Goal: Check status: Check status

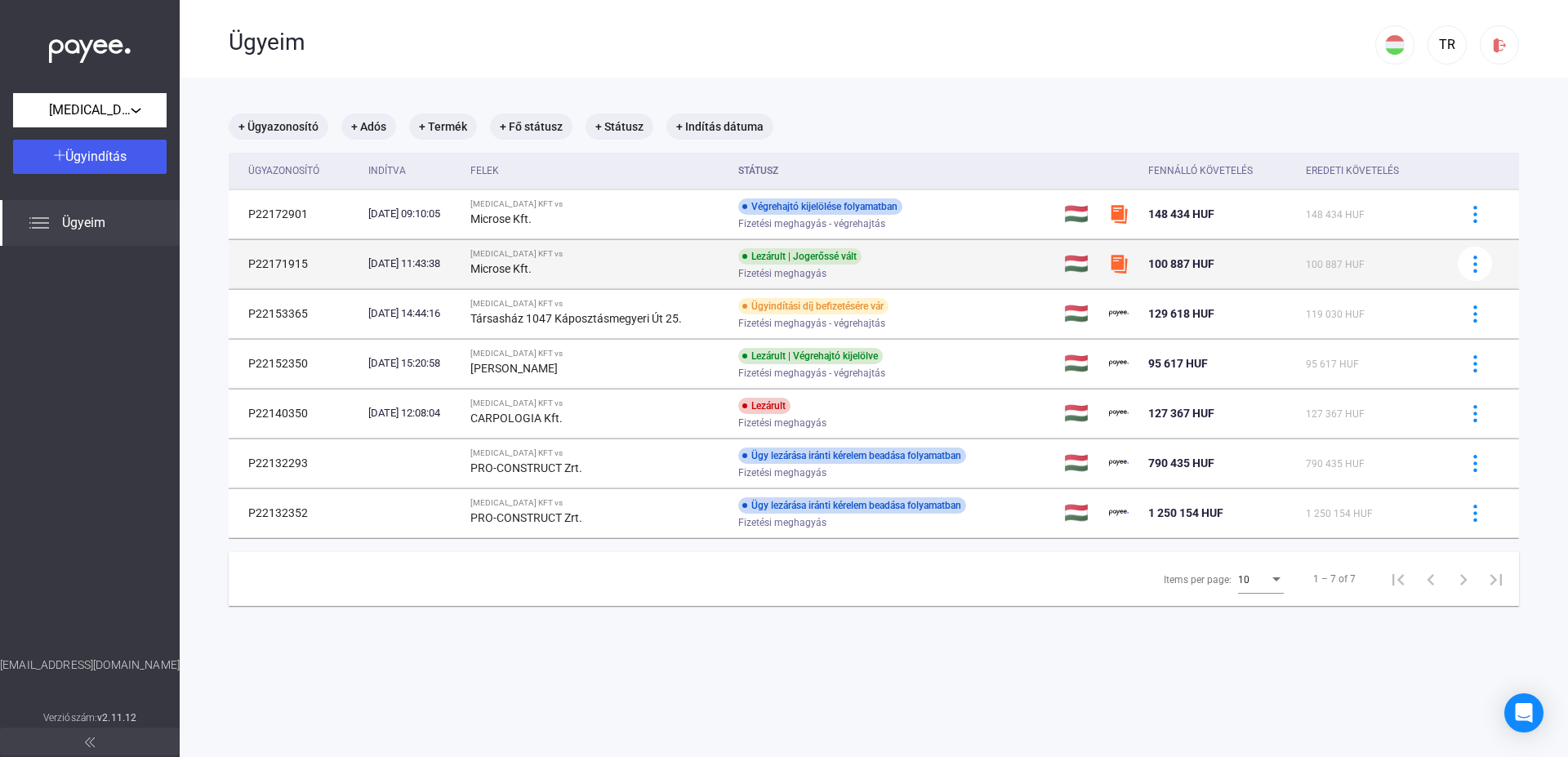
click at [272, 269] on td "P22171915" at bounding box center [295, 264] width 133 height 49
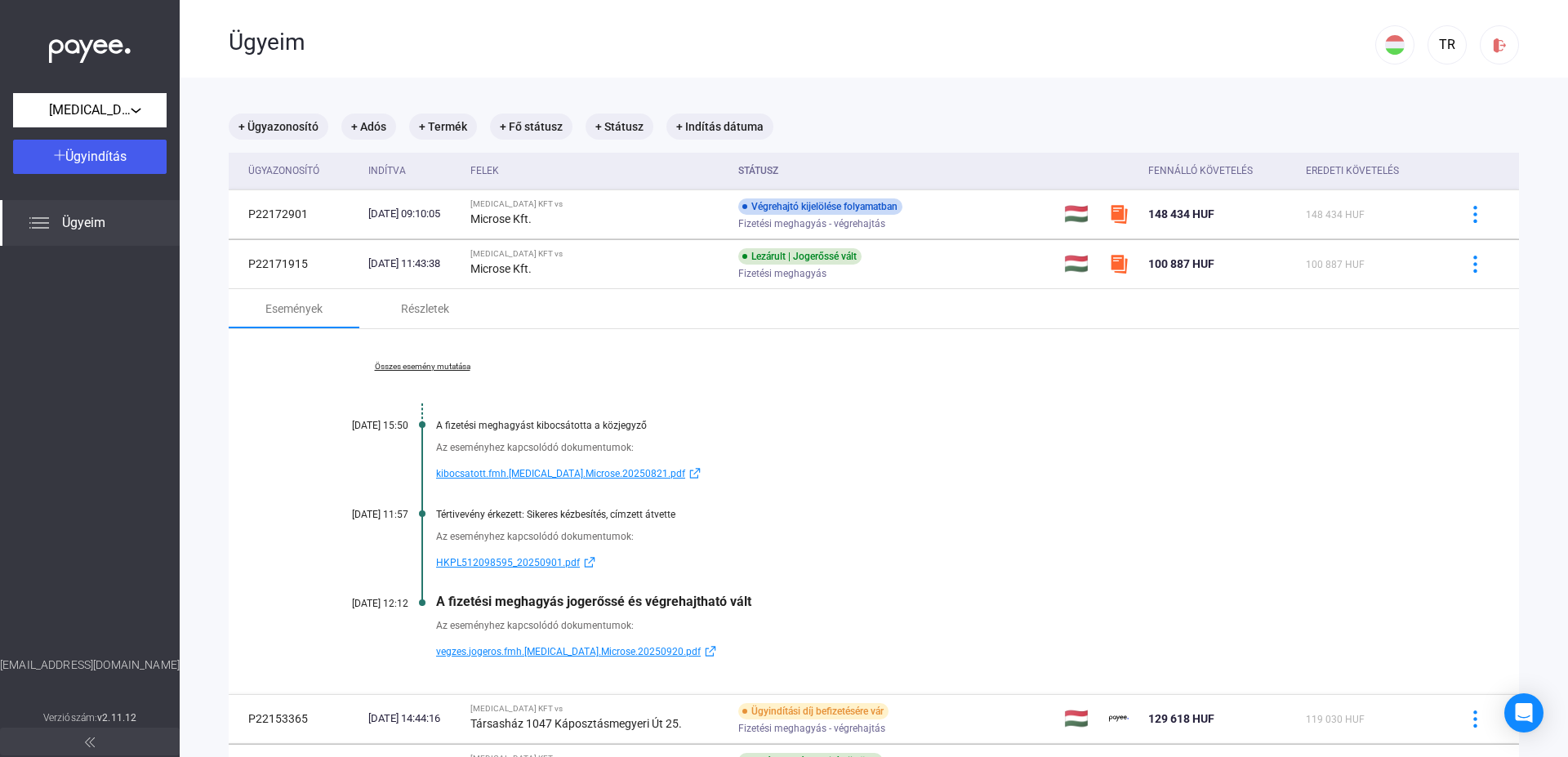
scroll to position [93, 0]
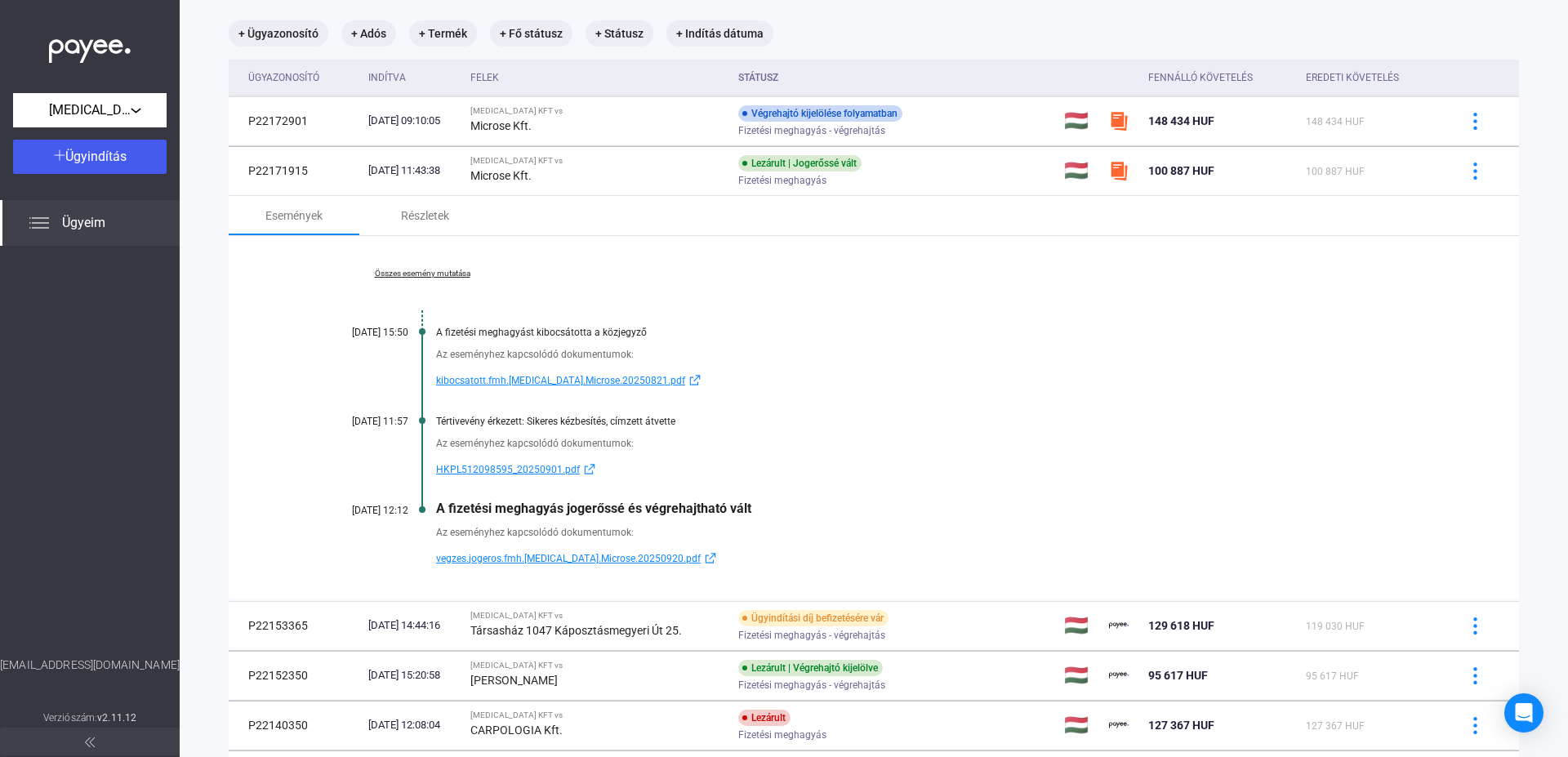
click at [505, 380] on span "kibocsatott.fmh.[MEDICAL_DATA].Microse.20250821.pdf" at bounding box center [560, 380] width 249 height 20
click at [481, 466] on span "HKPL512098595_20250901.pdf" at bounding box center [508, 469] width 143 height 20
click at [520, 557] on span "vegzes.jogeros.fmh.[MEDICAL_DATA].Microse.20250920.pdf" at bounding box center [567, 559] width 264 height 20
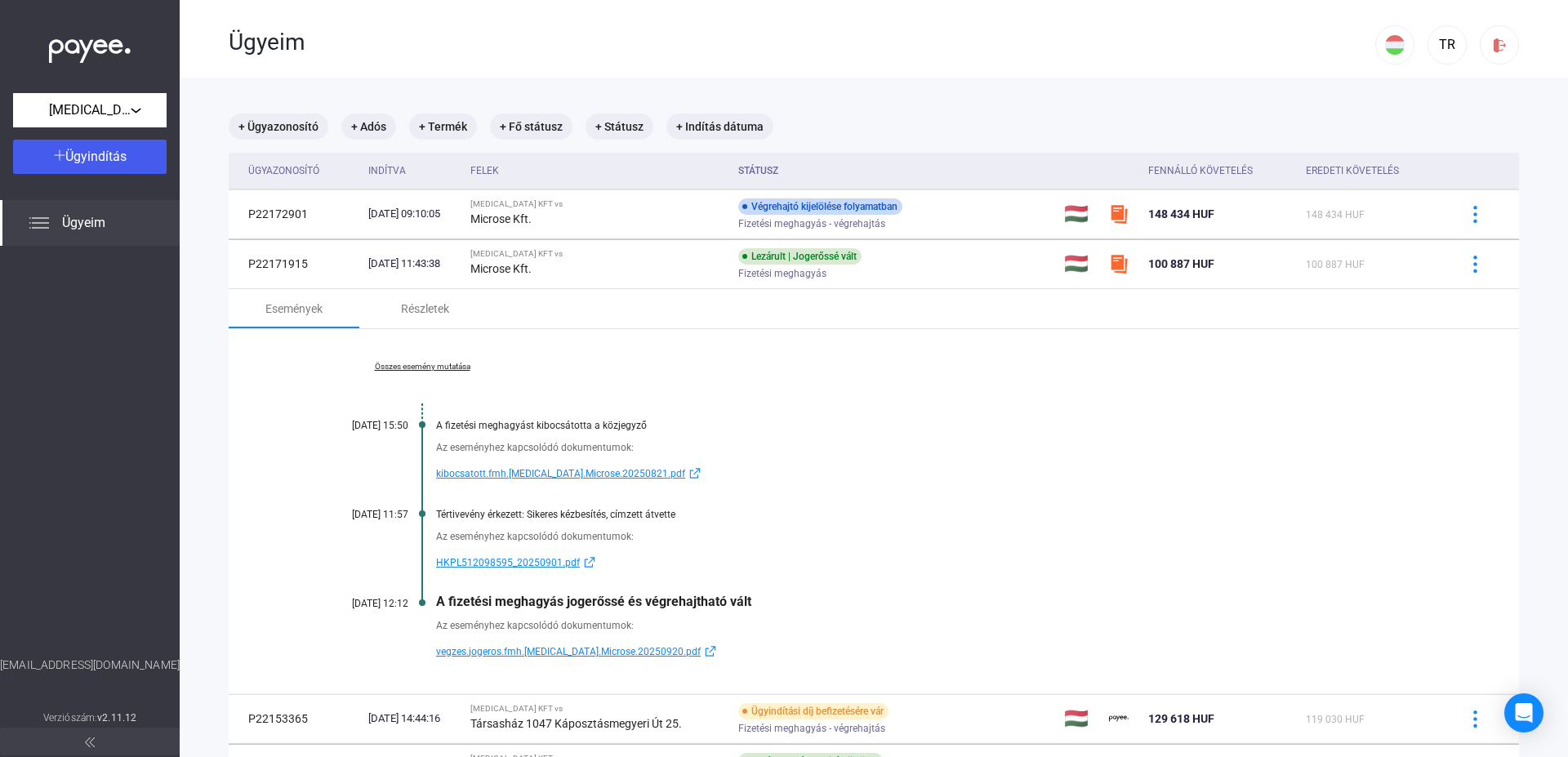
click at [38, 221] on img at bounding box center [39, 223] width 20 height 20
click at [374, 362] on link "Összes esemény mutatása" at bounding box center [422, 367] width 223 height 10
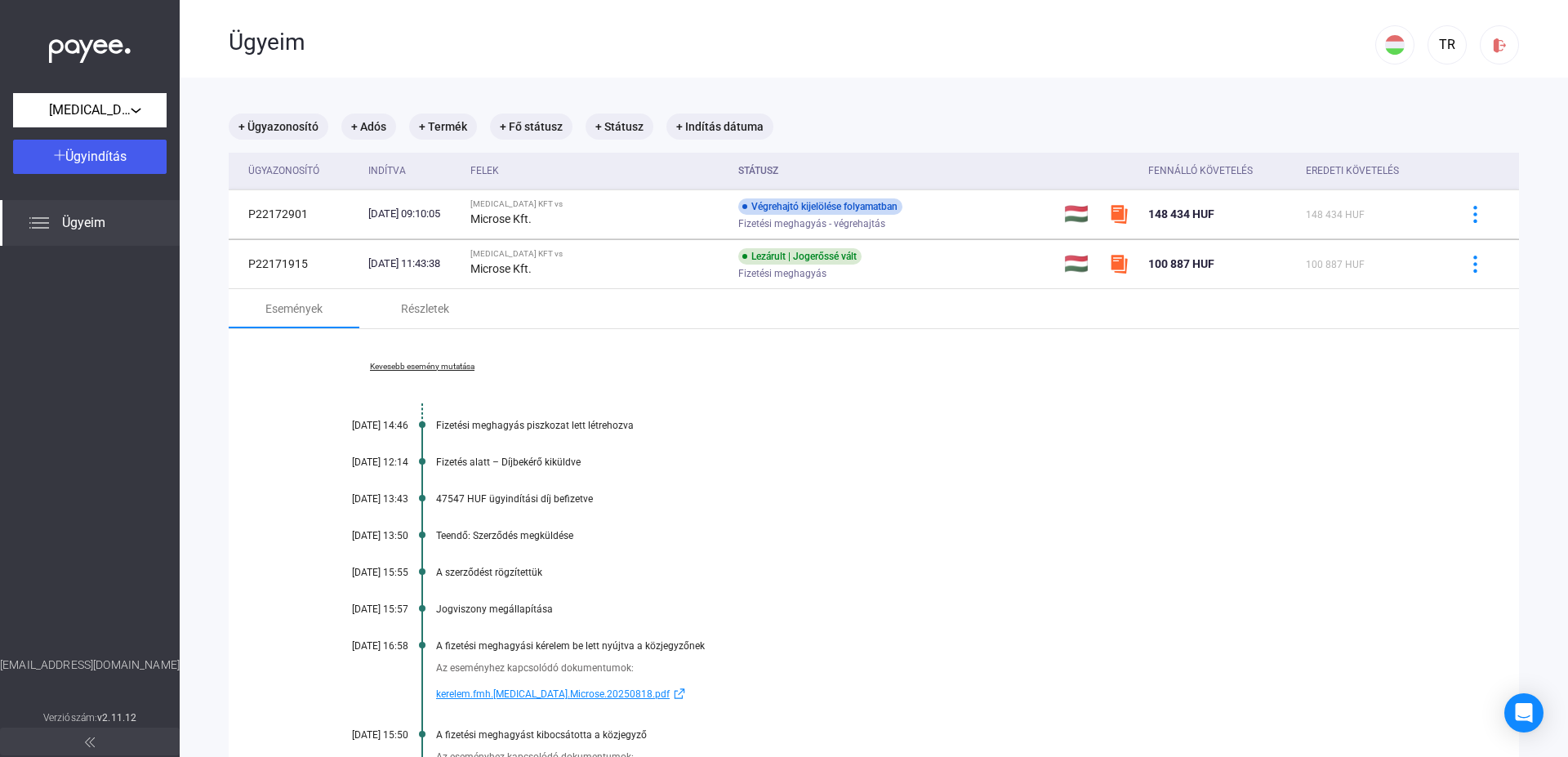
click at [32, 220] on img at bounding box center [39, 223] width 20 height 20
click at [446, 370] on link "Kevesebb esemény mutatása" at bounding box center [422, 367] width 223 height 10
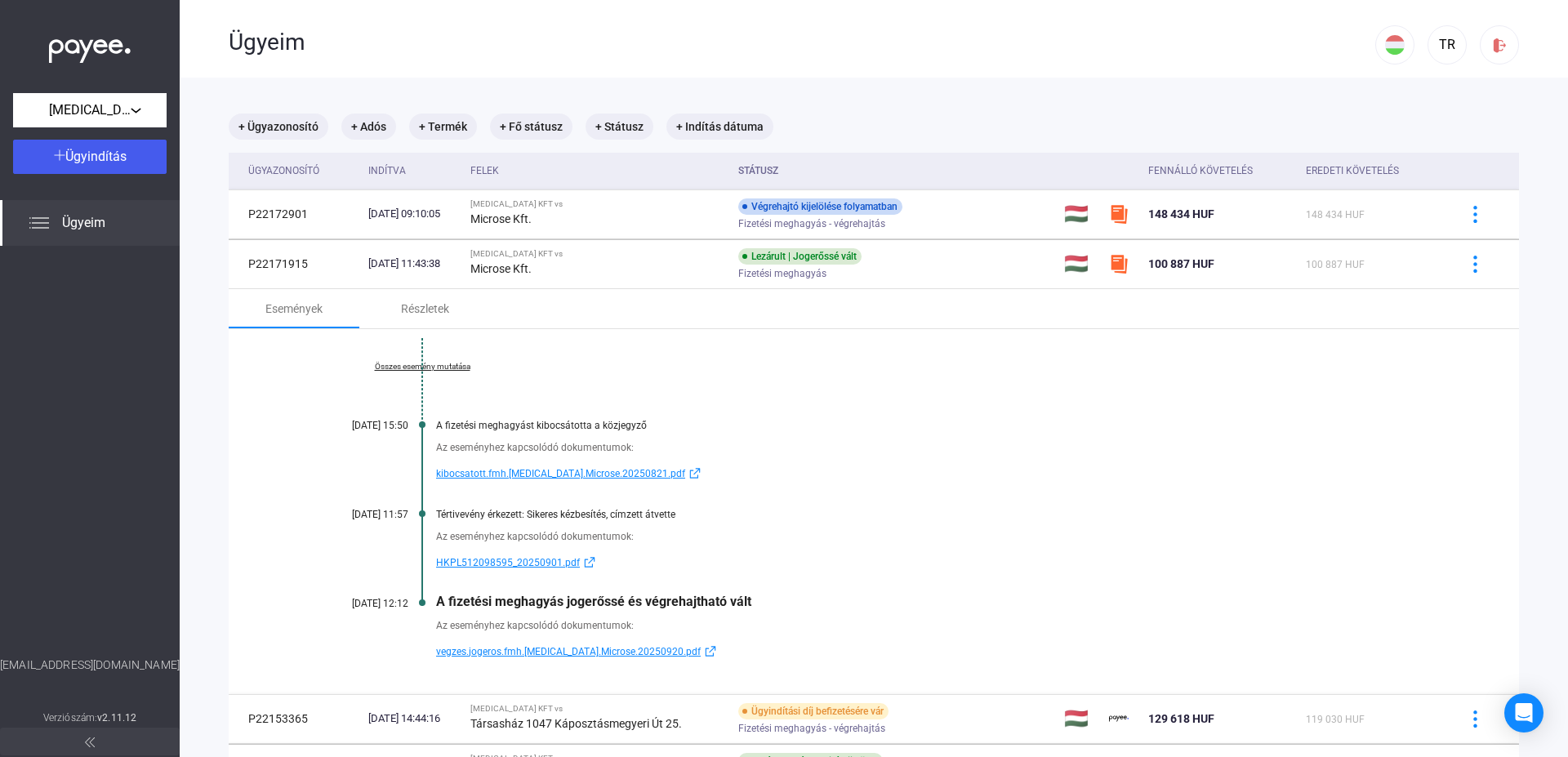
click at [446, 370] on link "Összes esemény mutatása" at bounding box center [422, 367] width 223 height 10
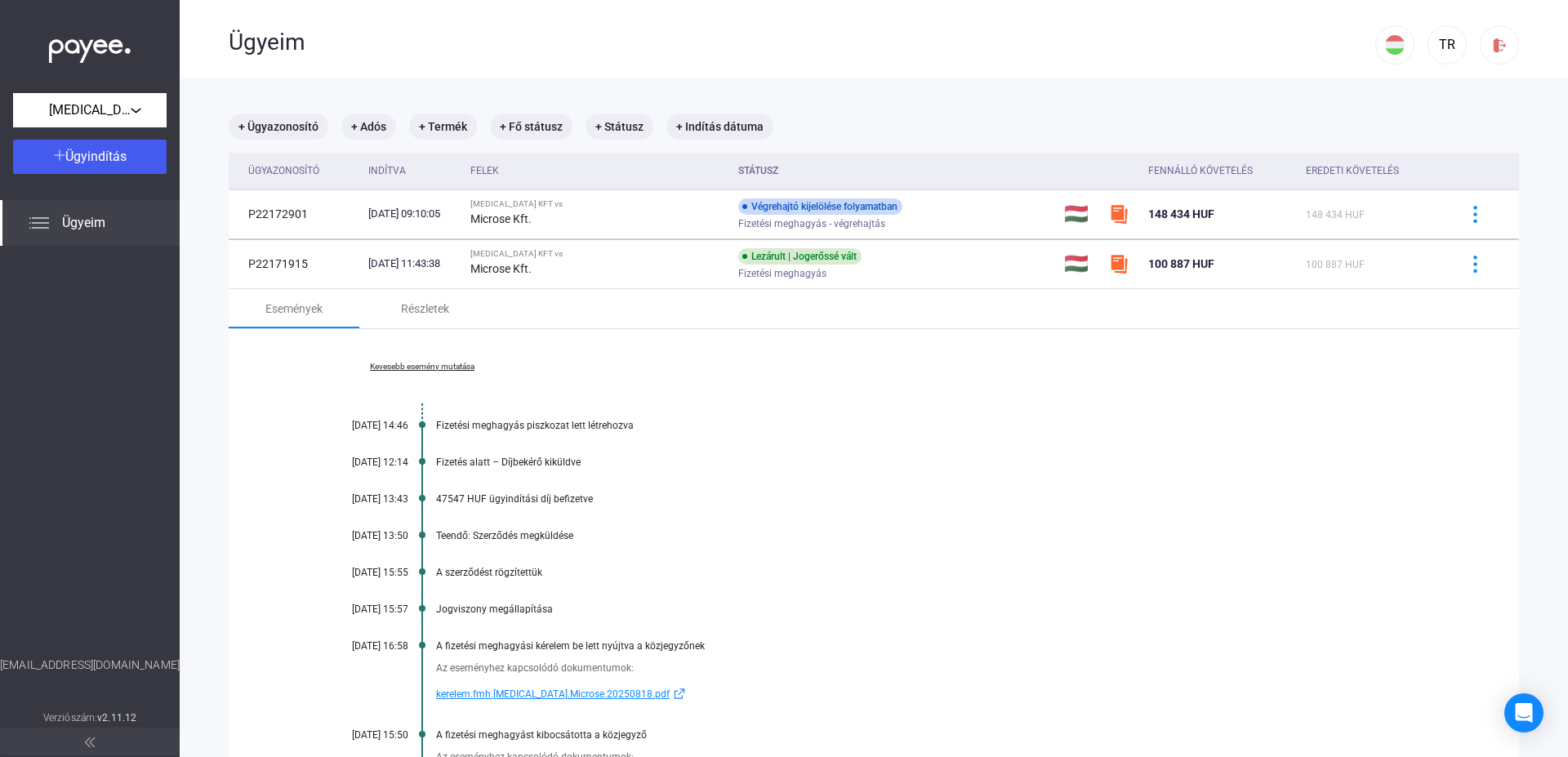
click at [30, 218] on img at bounding box center [39, 223] width 20 height 20
click at [134, 102] on div "[MEDICAL_DATA] KFT" at bounding box center [90, 111] width 143 height 20
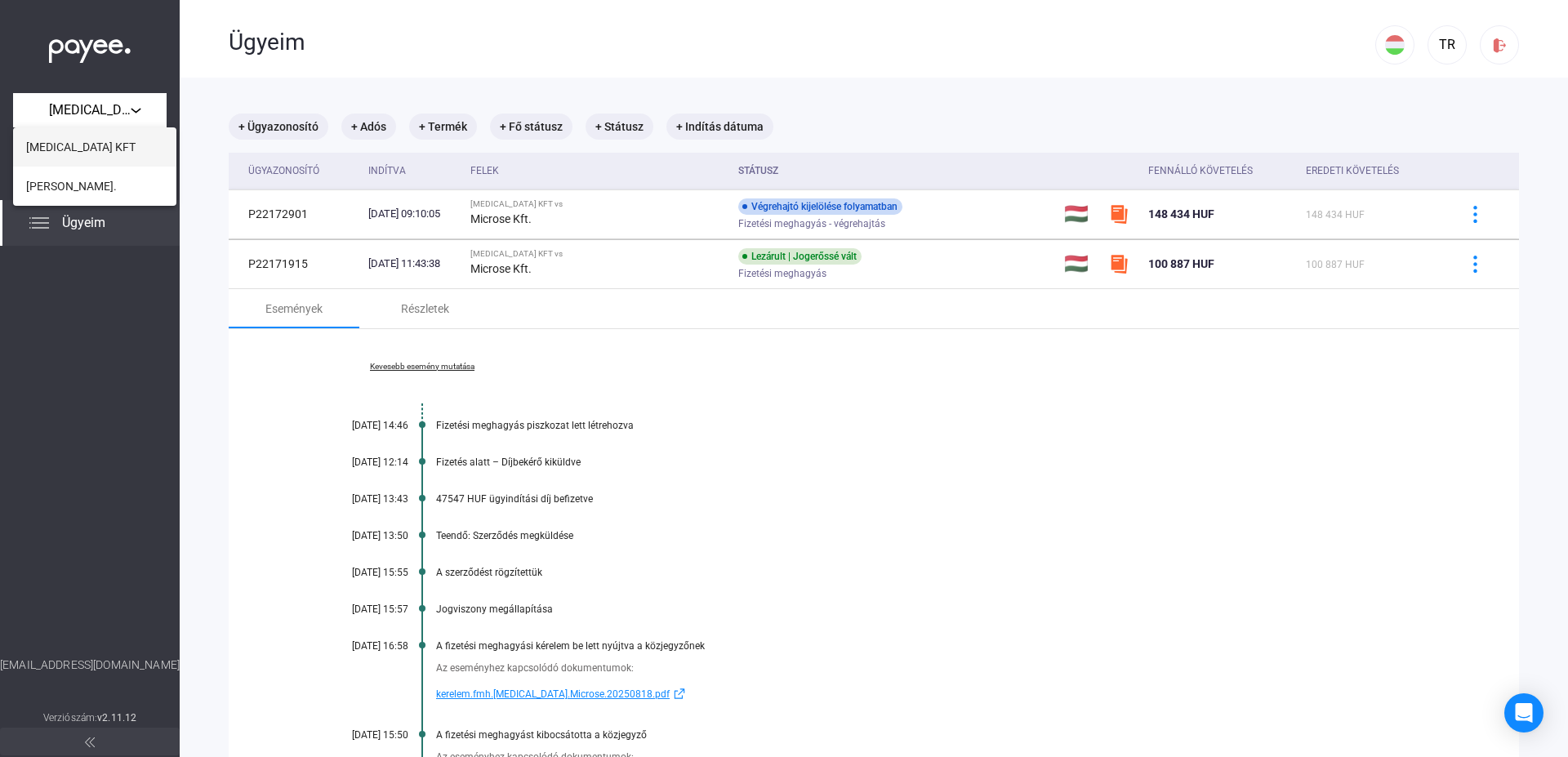
click at [46, 140] on span "[MEDICAL_DATA] KFT" at bounding box center [81, 147] width 110 height 20
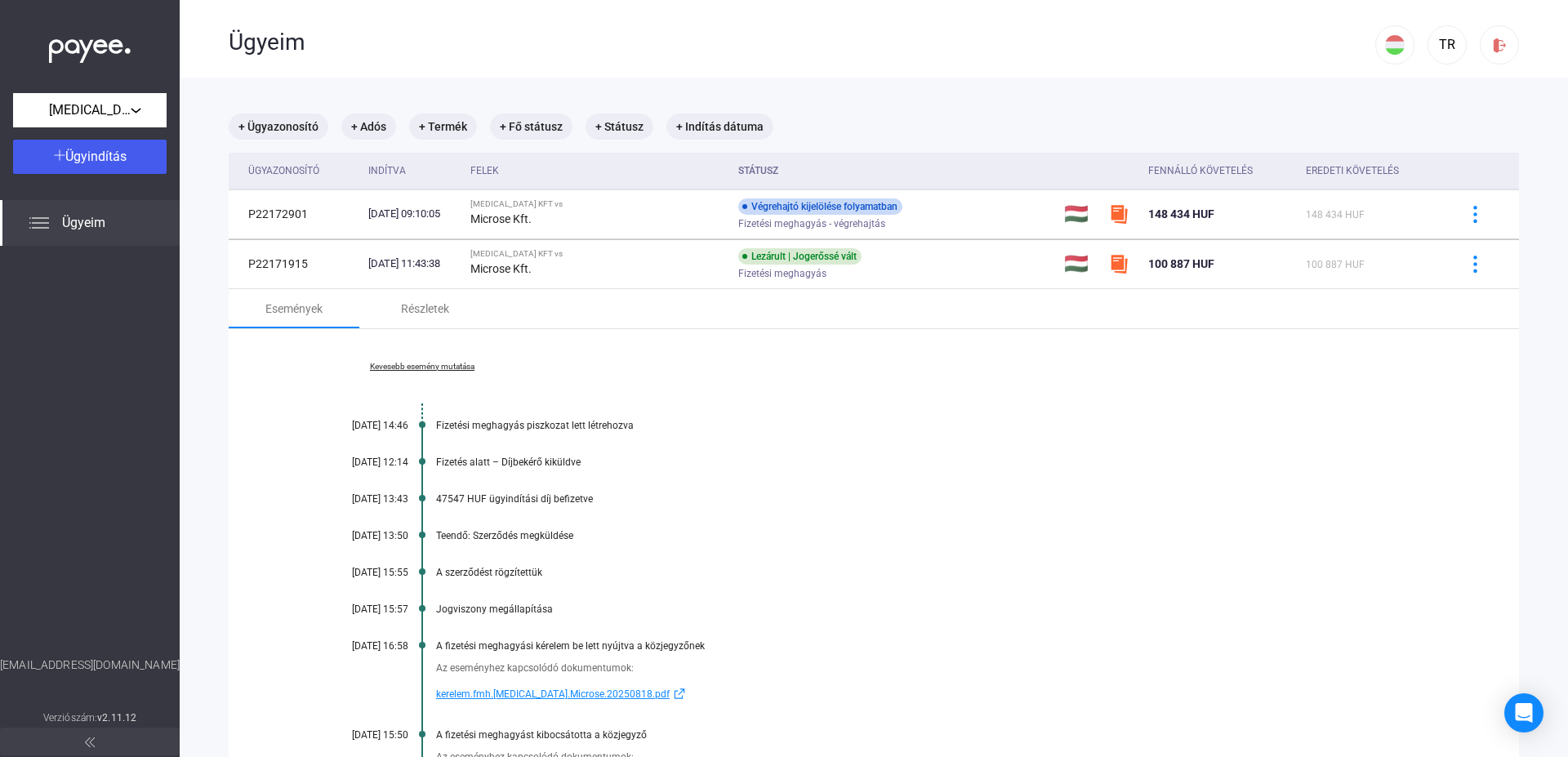
click at [33, 225] on img at bounding box center [39, 223] width 20 height 20
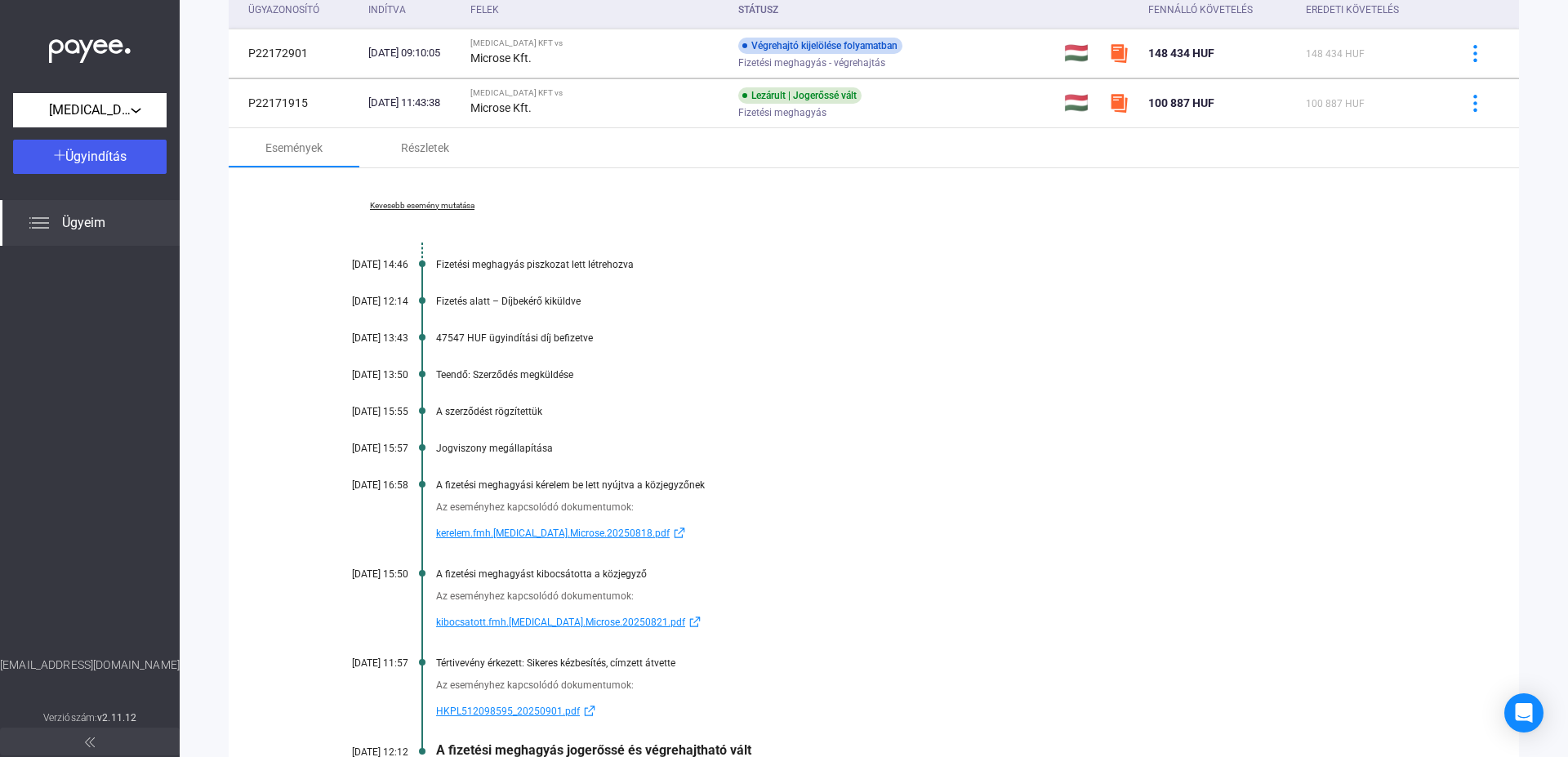
scroll to position [148, 0]
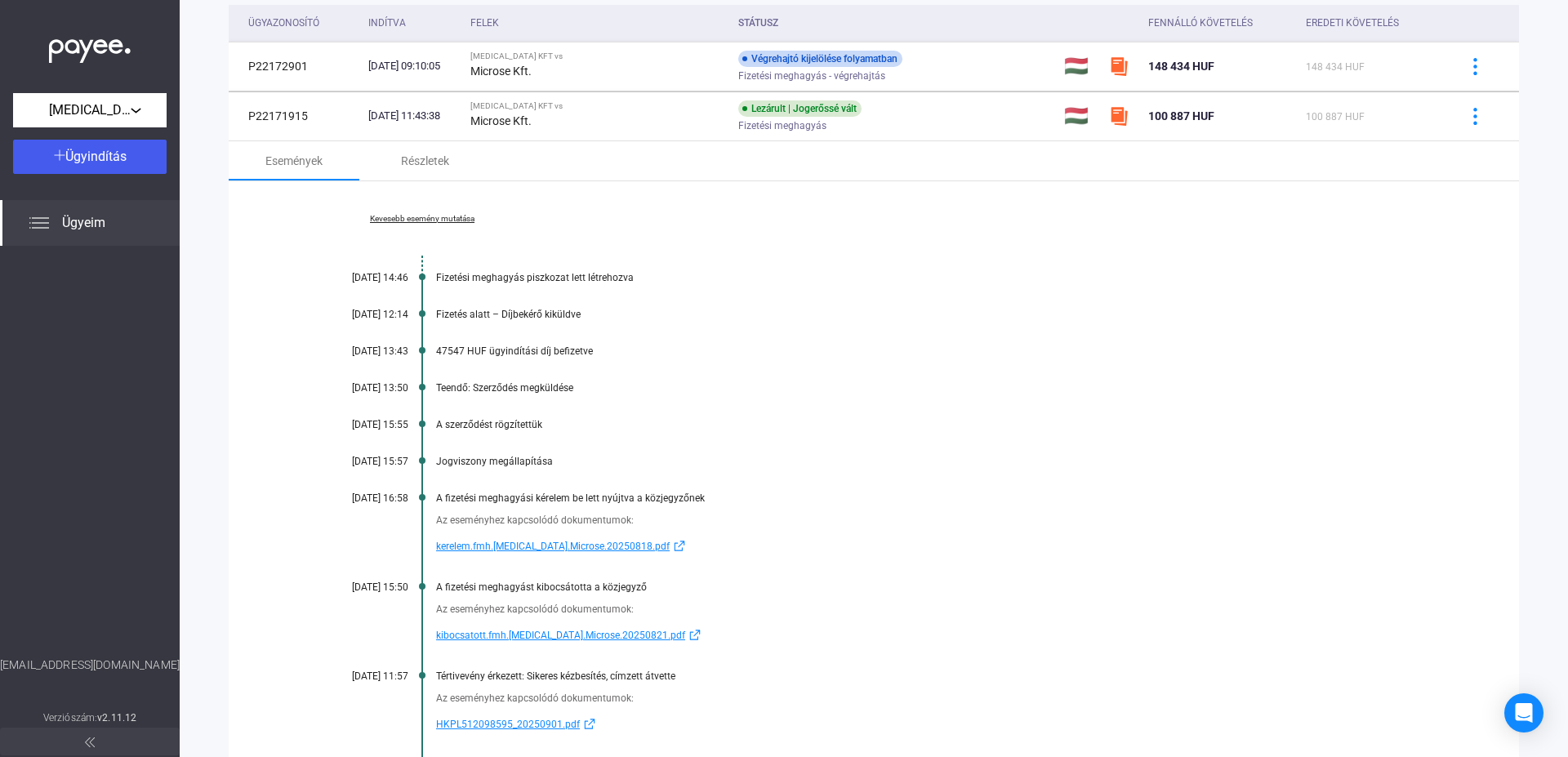
click at [473, 218] on link "Kevesebb esemény mutatása" at bounding box center [422, 219] width 223 height 10
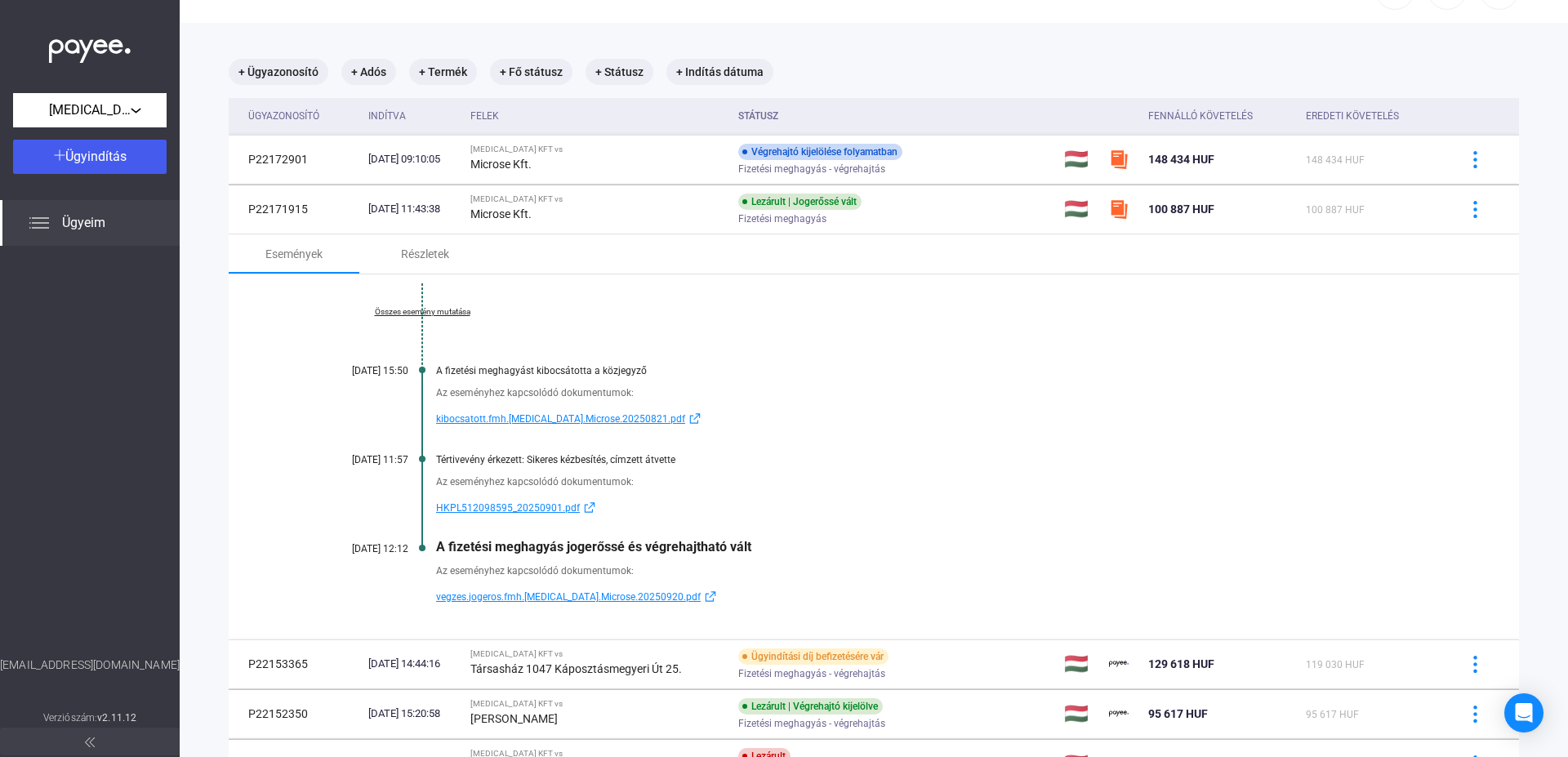
scroll to position [0, 0]
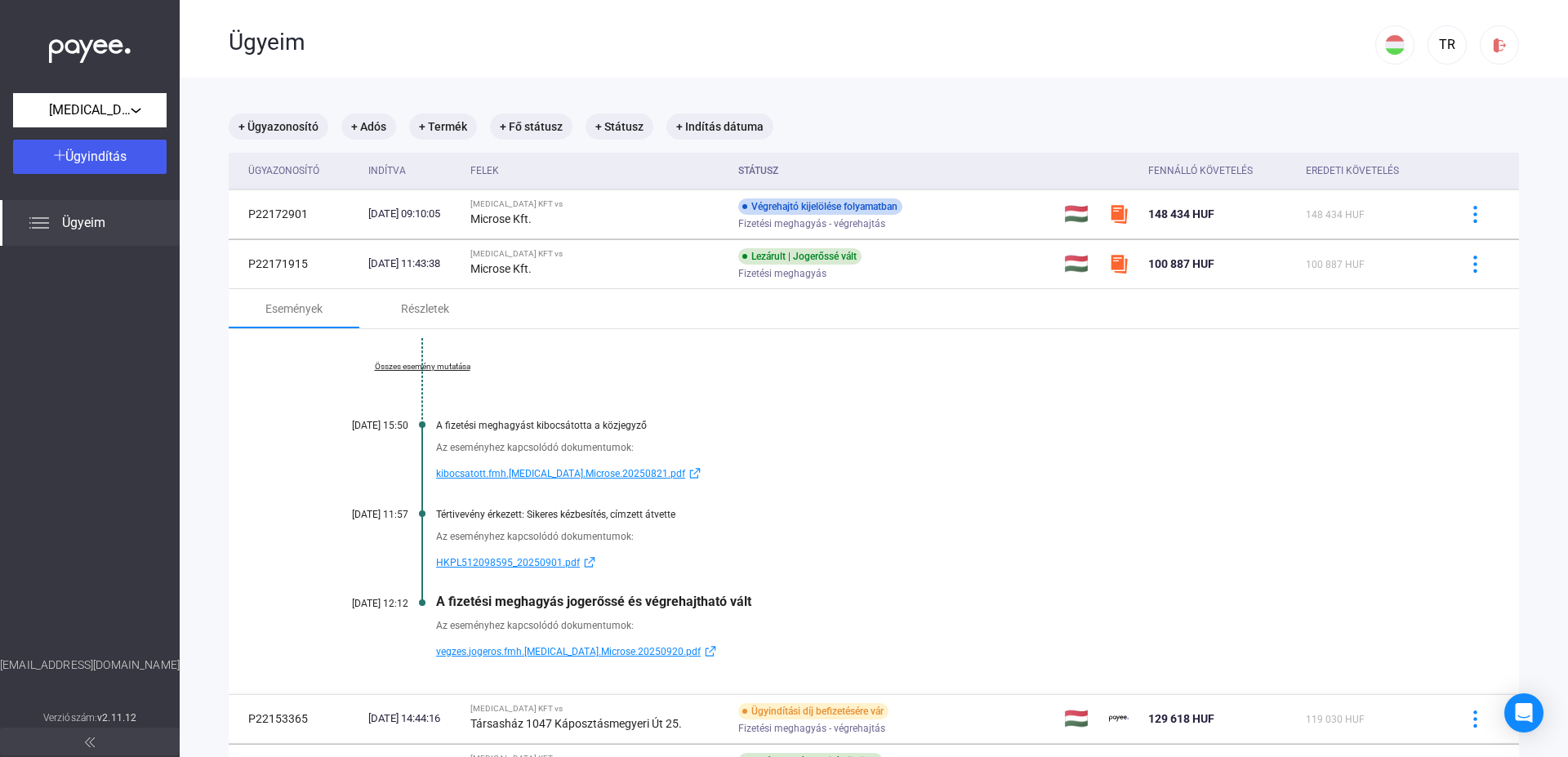
click at [416, 369] on link "Összes esemény mutatása" at bounding box center [422, 367] width 223 height 10
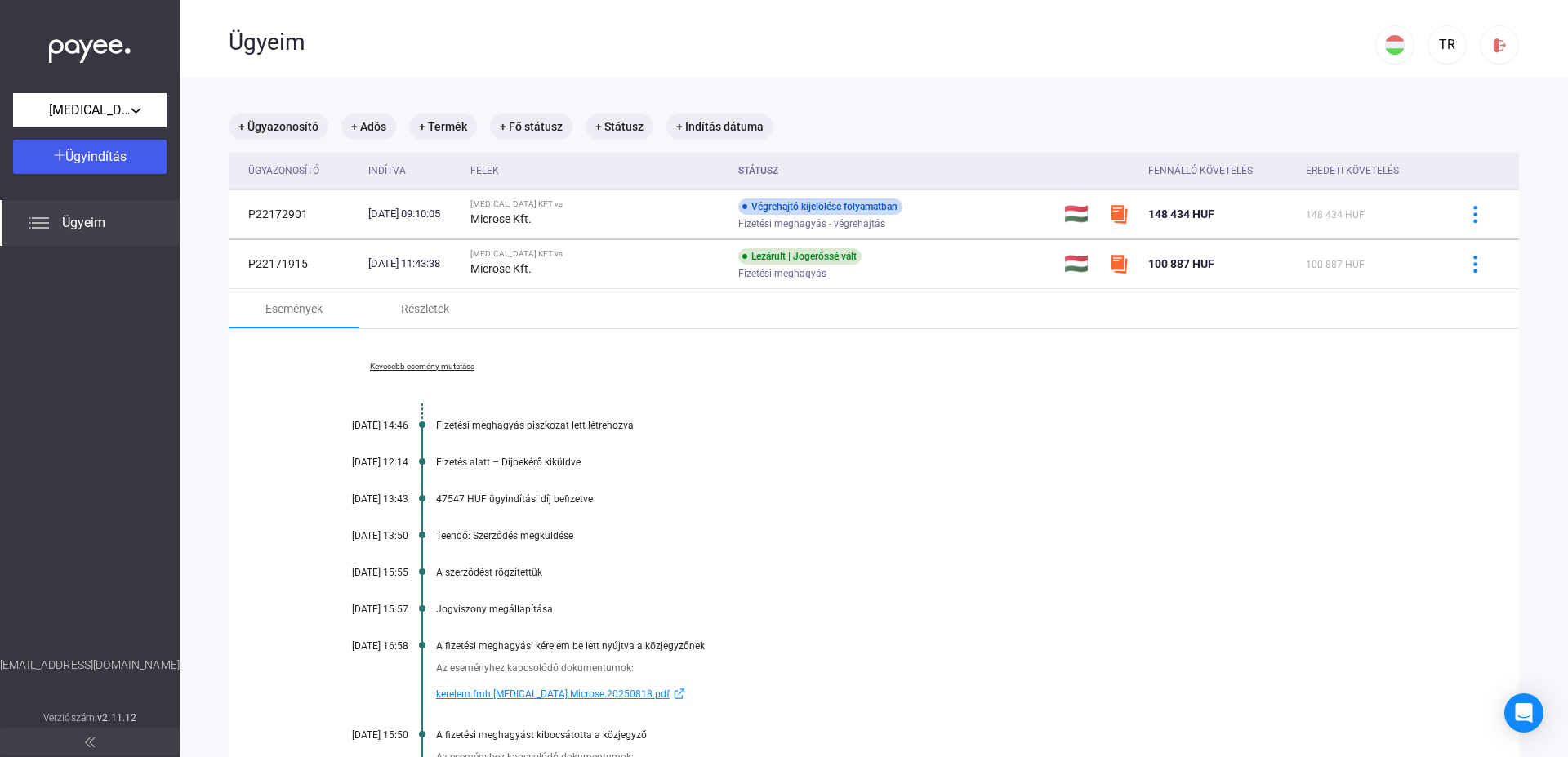
drag, startPoint x: 352, startPoint y: 462, endPoint x: 459, endPoint y: 462, distance: 107.0
click at [362, 462] on div "[DATE] 12:14" at bounding box center [360, 462] width 98 height 12
click at [482, 459] on div "Fizetés alatt – Díjbekérő kiküldve" at bounding box center [936, 462] width 1001 height 12
click at [527, 463] on div "Fizetés alatt – Díjbekérő kiküldve" at bounding box center [936, 462] width 1001 height 12
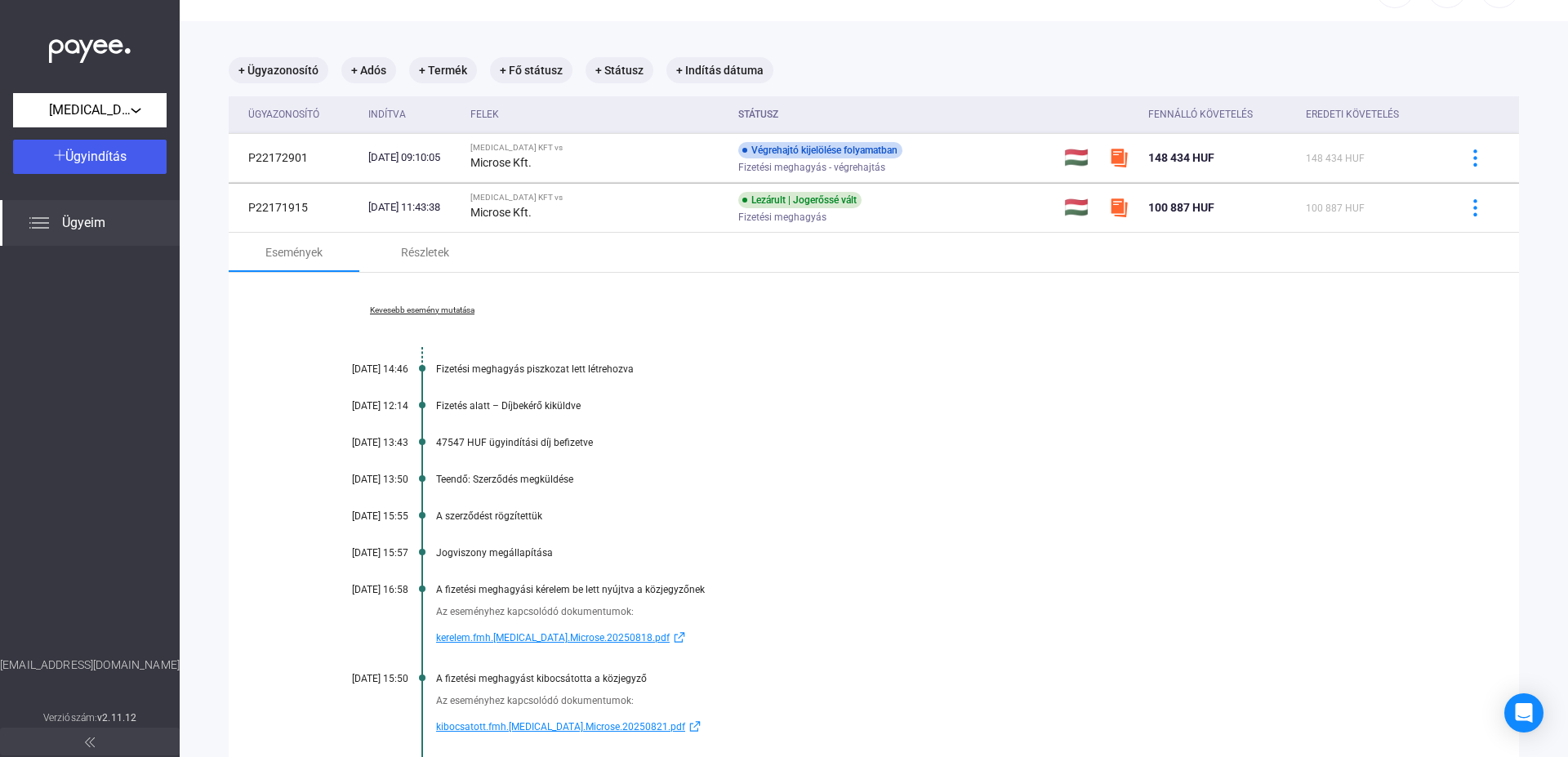
scroll to position [93, 0]
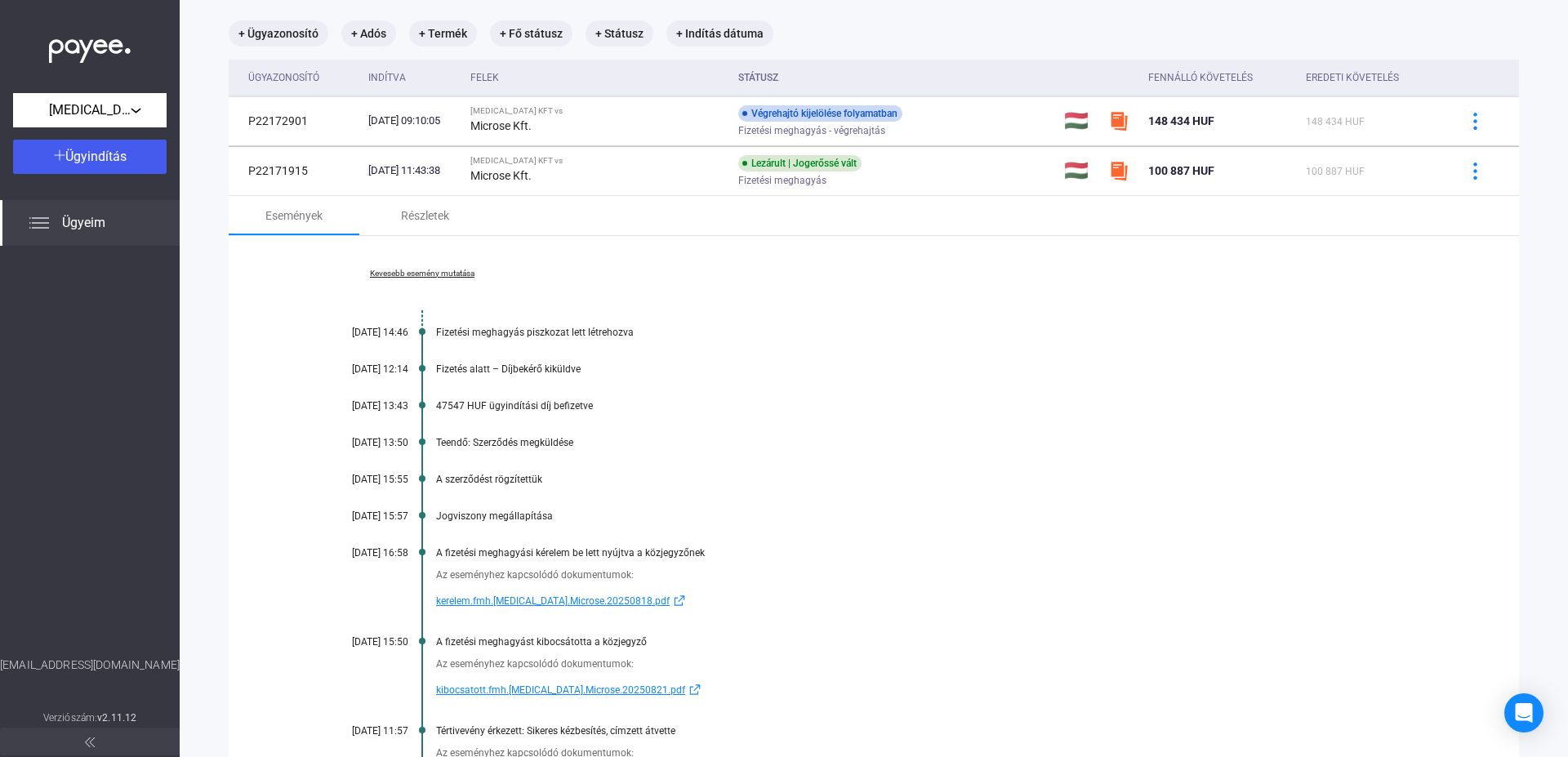
click at [514, 605] on span "kerelem.fmh.[MEDICAL_DATA].Microse.20250818.pdf" at bounding box center [552, 601] width 233 height 20
